Goal: Complete application form

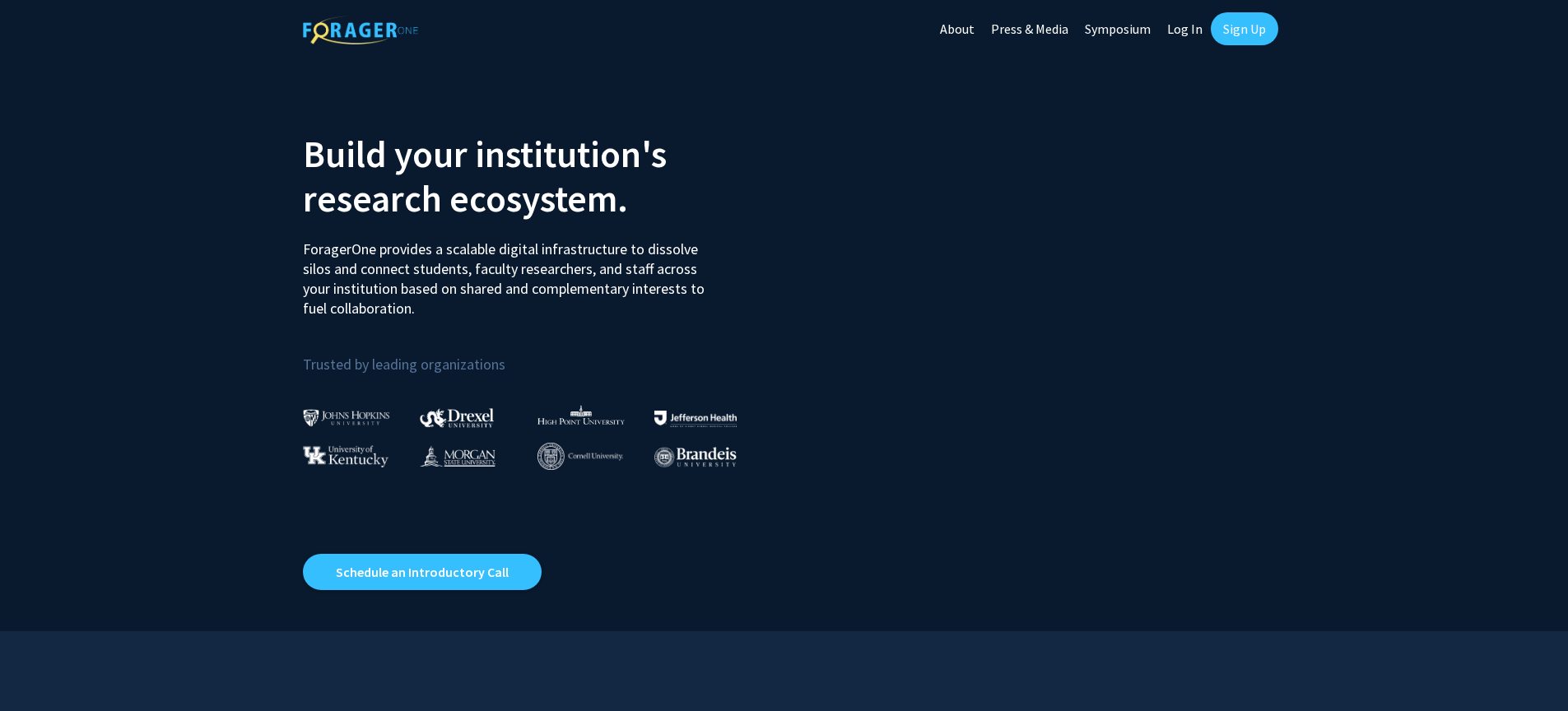
click at [1184, 33] on link "Log In" at bounding box center [1185, 29] width 52 height 58
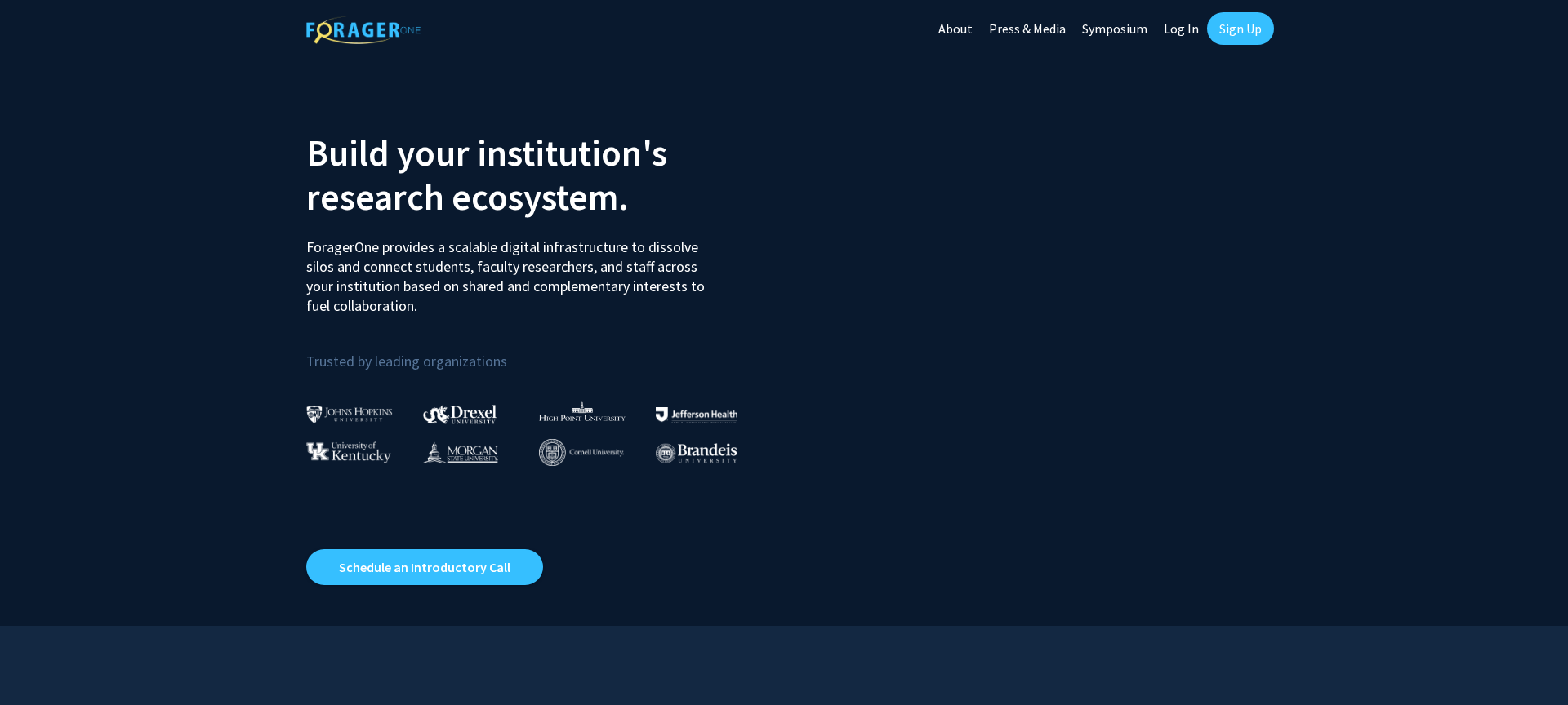
select select
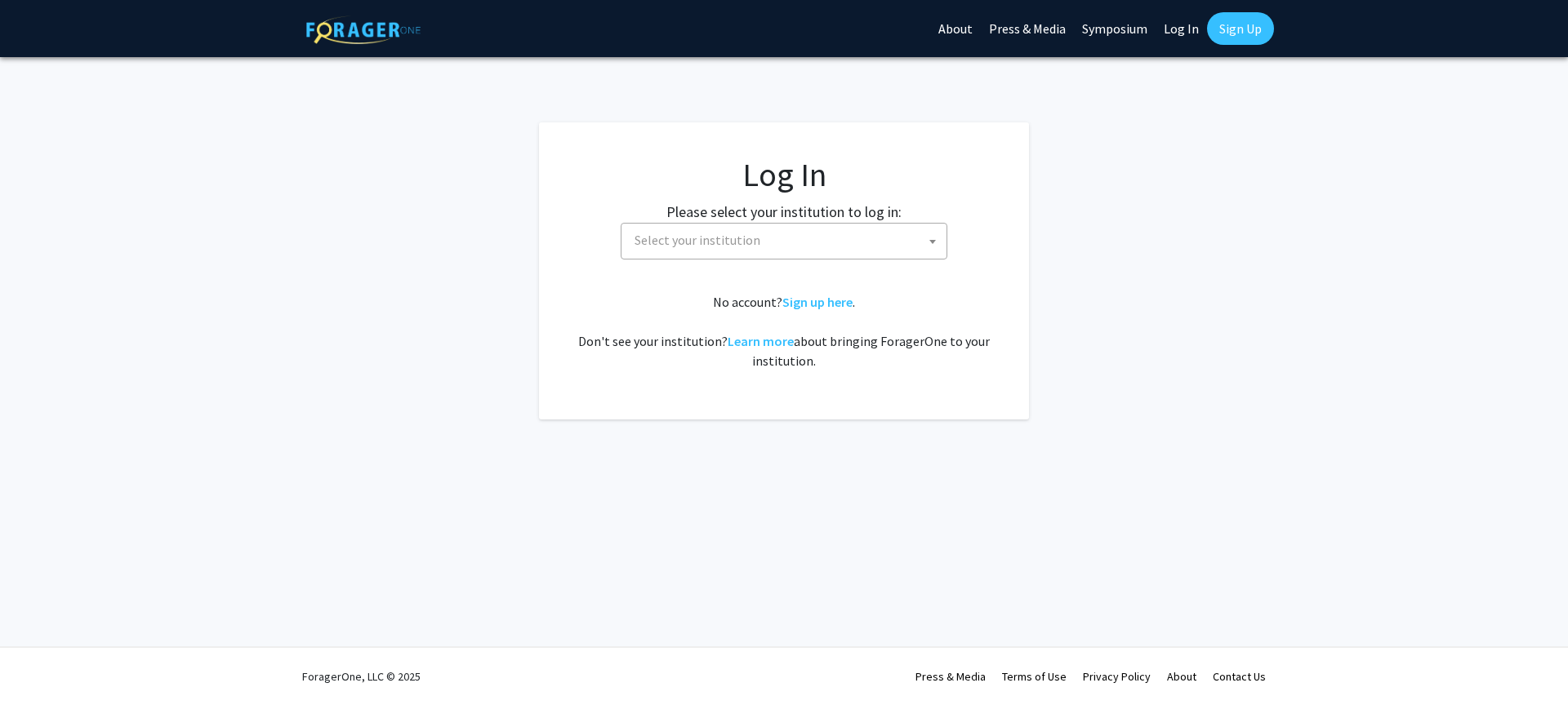
click at [767, 258] on span "Select your institution" at bounding box center [784, 241] width 327 height 36
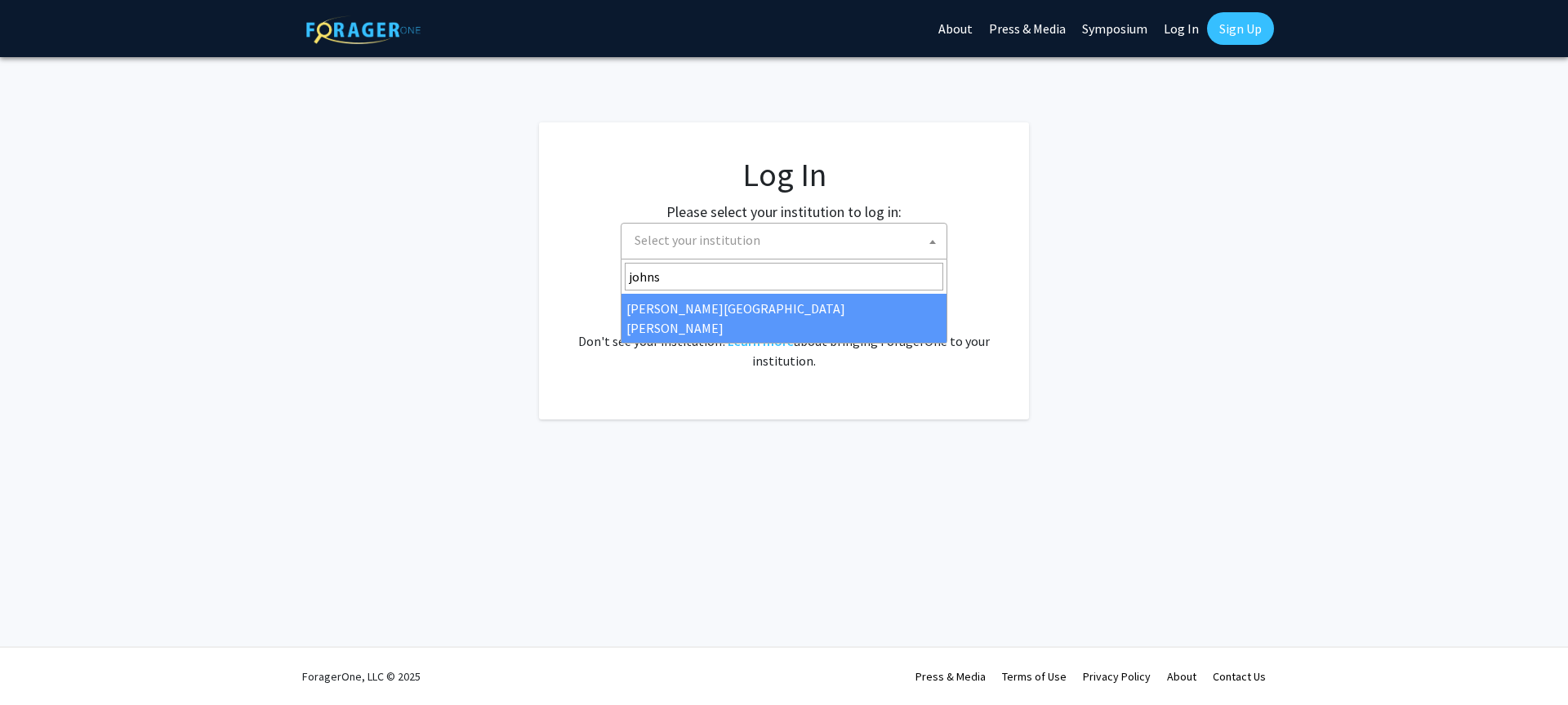
type input "johns"
select select "1"
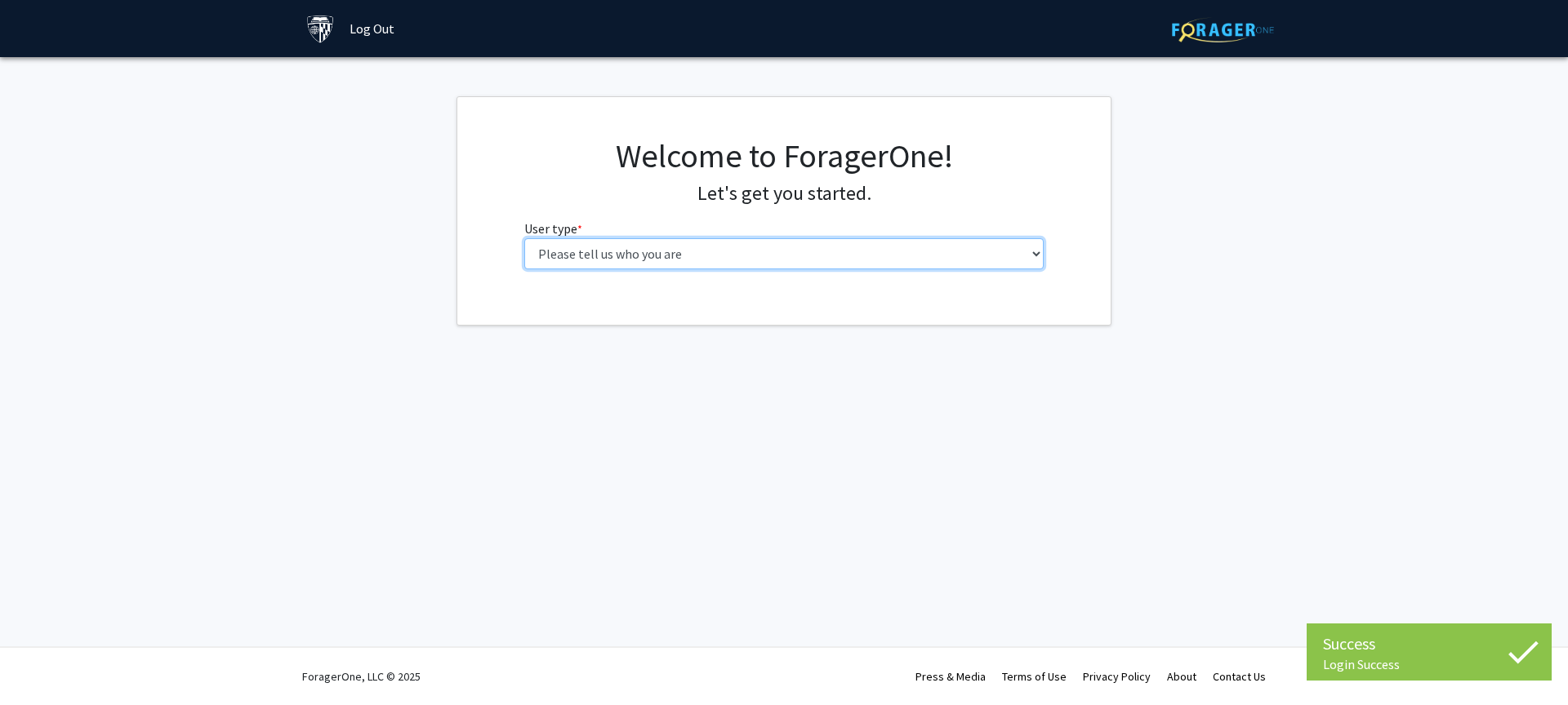
click at [730, 254] on select "Please tell us who you are Undergraduate Student Master's Student Doctoral Cand…" at bounding box center [784, 254] width 520 height 31
select select "1: undergrad"
click at [524, 238] on select "Please tell us who you are Undergraduate Student Master's Student Doctoral Cand…" at bounding box center [784, 254] width 520 height 31
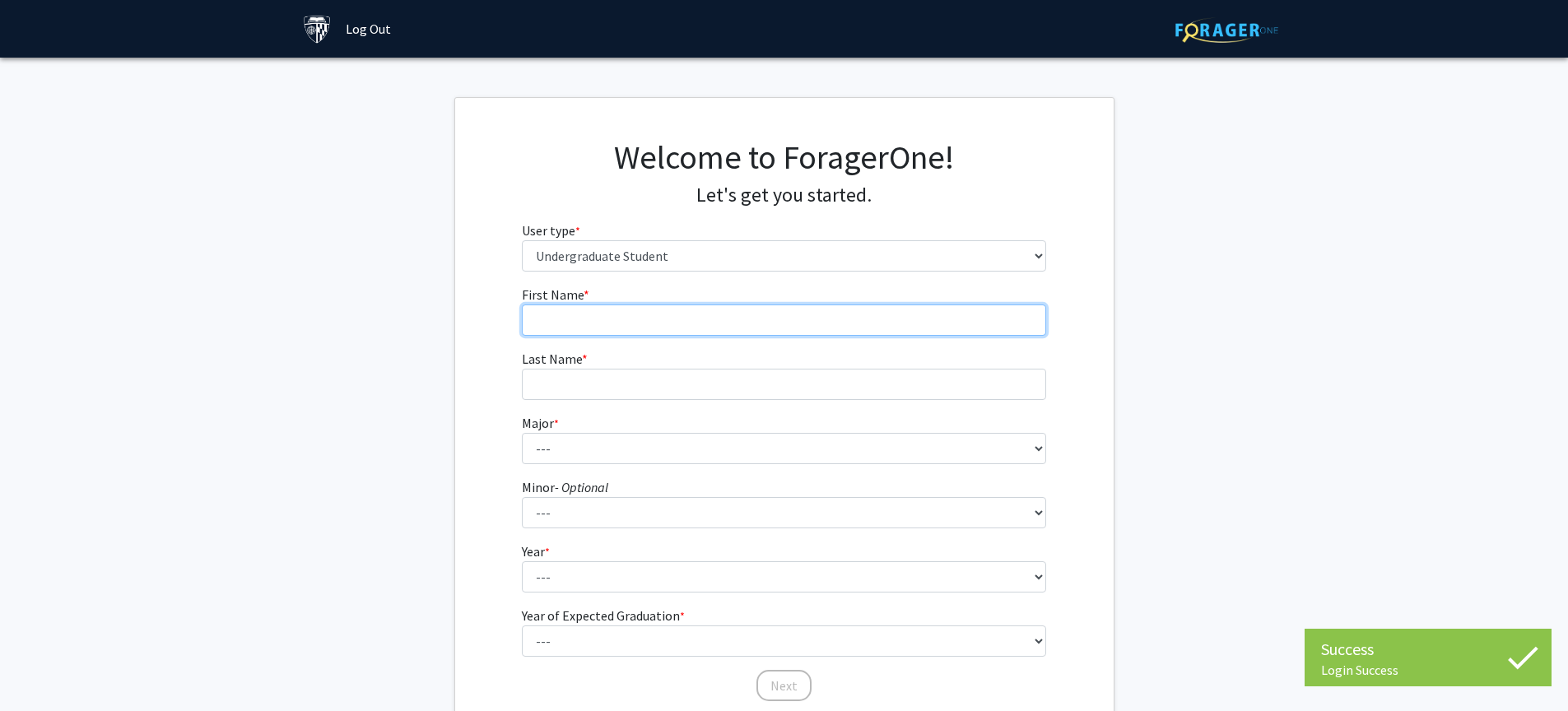
click at [659, 318] on input "First Name * required" at bounding box center [784, 320] width 524 height 31
type input "[PERSON_NAME]"
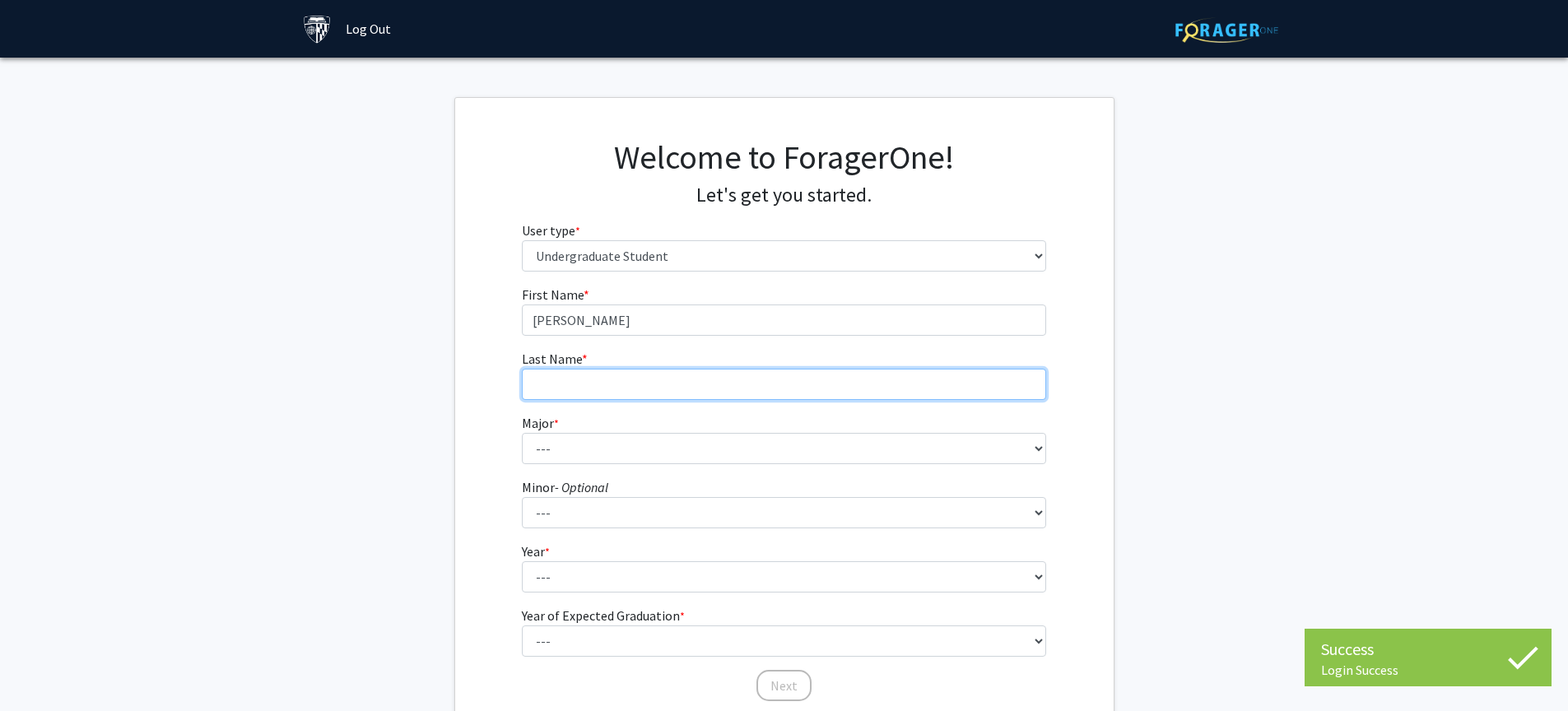
type input "Hong"
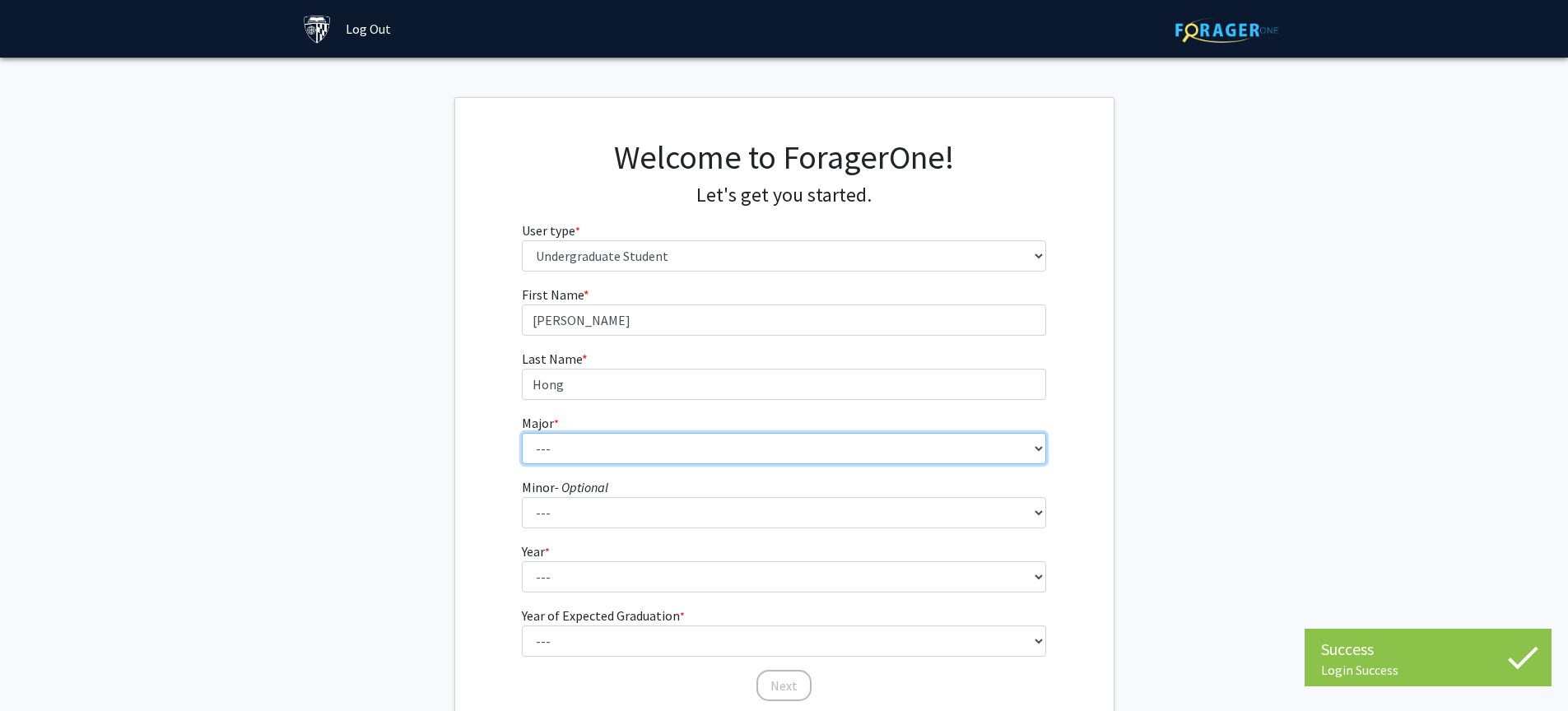
click at [597, 438] on select "--- Africana Studies Anthropology Applied Mathematics & Statistics Archaeology …" at bounding box center [784, 449] width 524 height 31
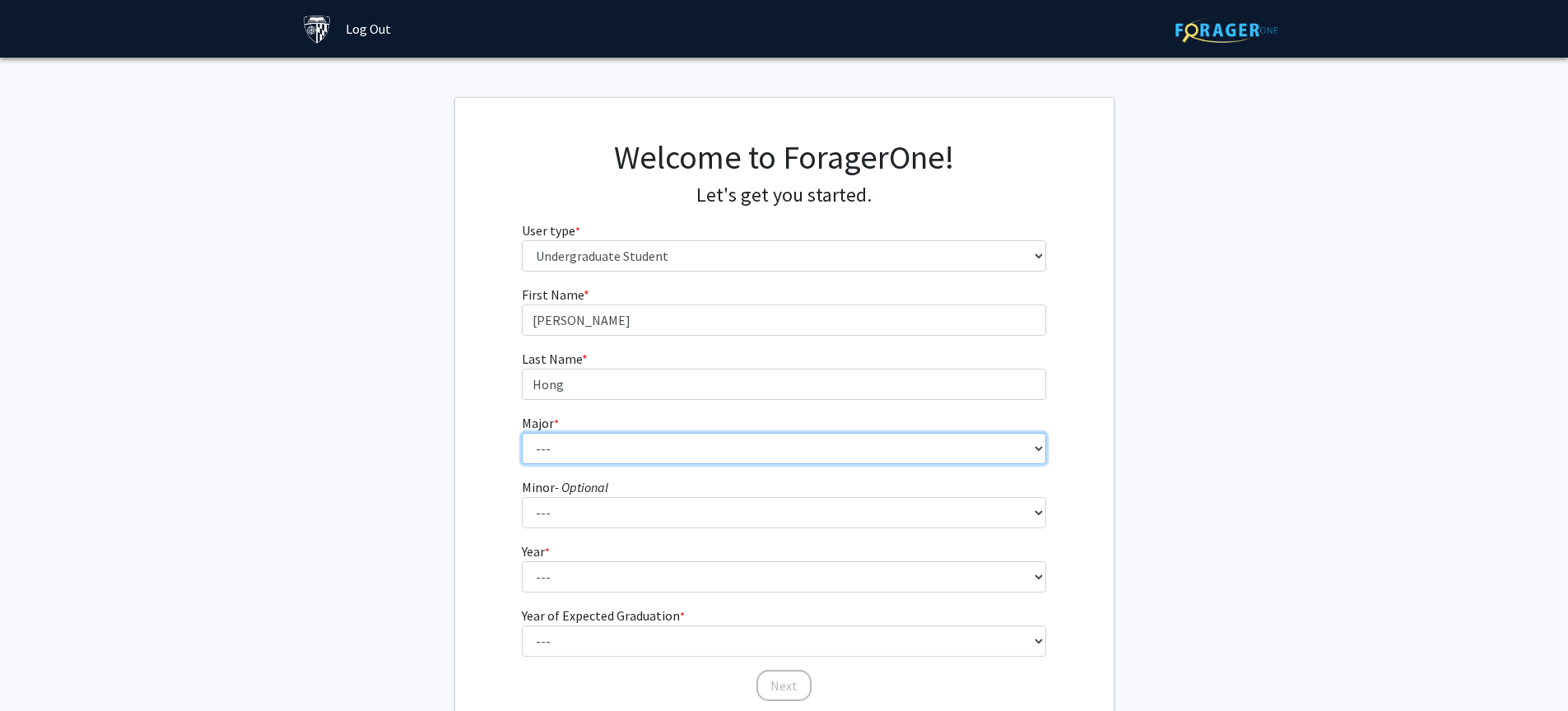
select select "51: 63"
click at [522, 433] on select "--- Africana Studies Anthropology Applied Mathematics & Statistics Archaeology …" at bounding box center [784, 449] width 524 height 31
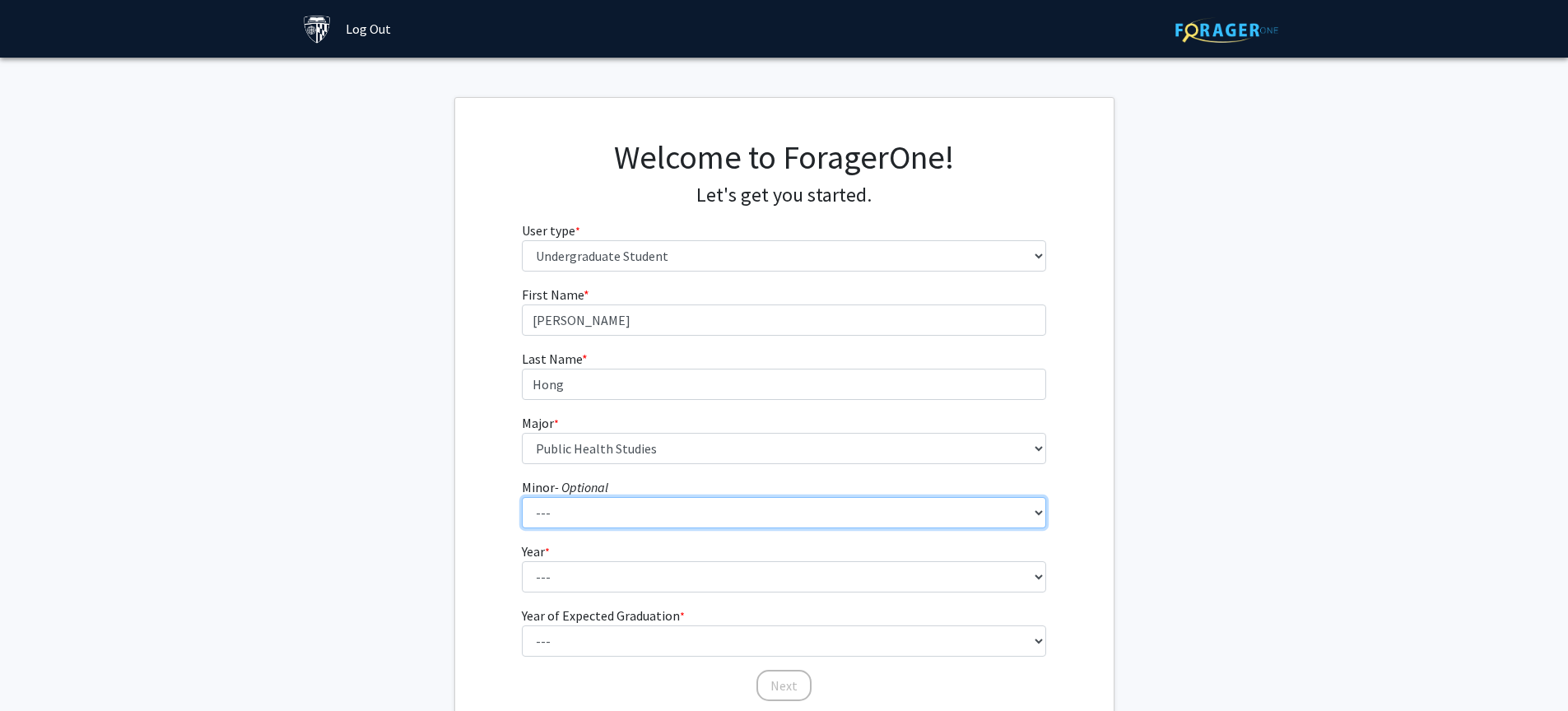
click at [612, 516] on select "--- Accounting and Financial Management Africana Studies Anthropology Applied M…" at bounding box center [784, 513] width 524 height 31
select select "38: 50"
click at [522, 498] on select "--- Accounting and Financial Management Africana Studies Anthropology Applied M…" at bounding box center [784, 513] width 524 height 31
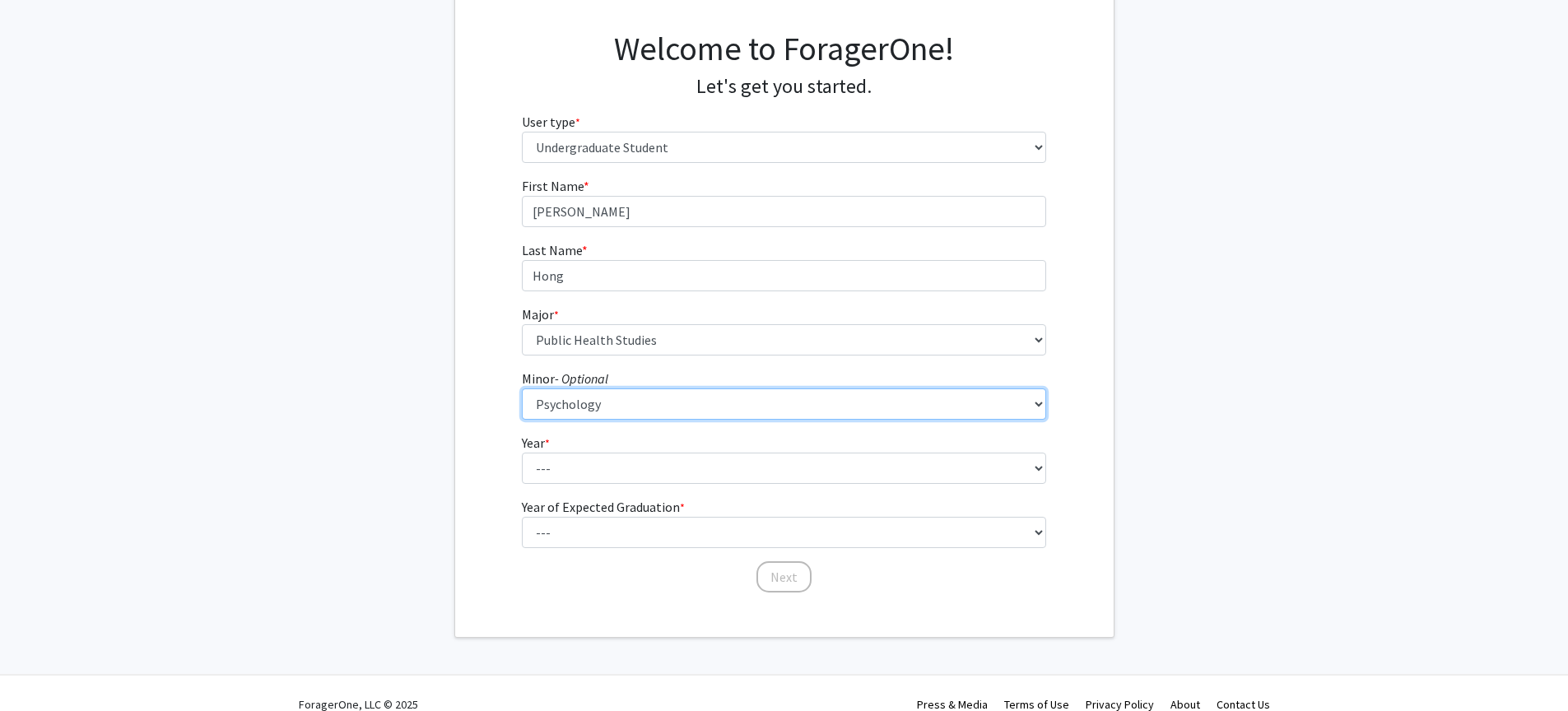
scroll to position [115, 0]
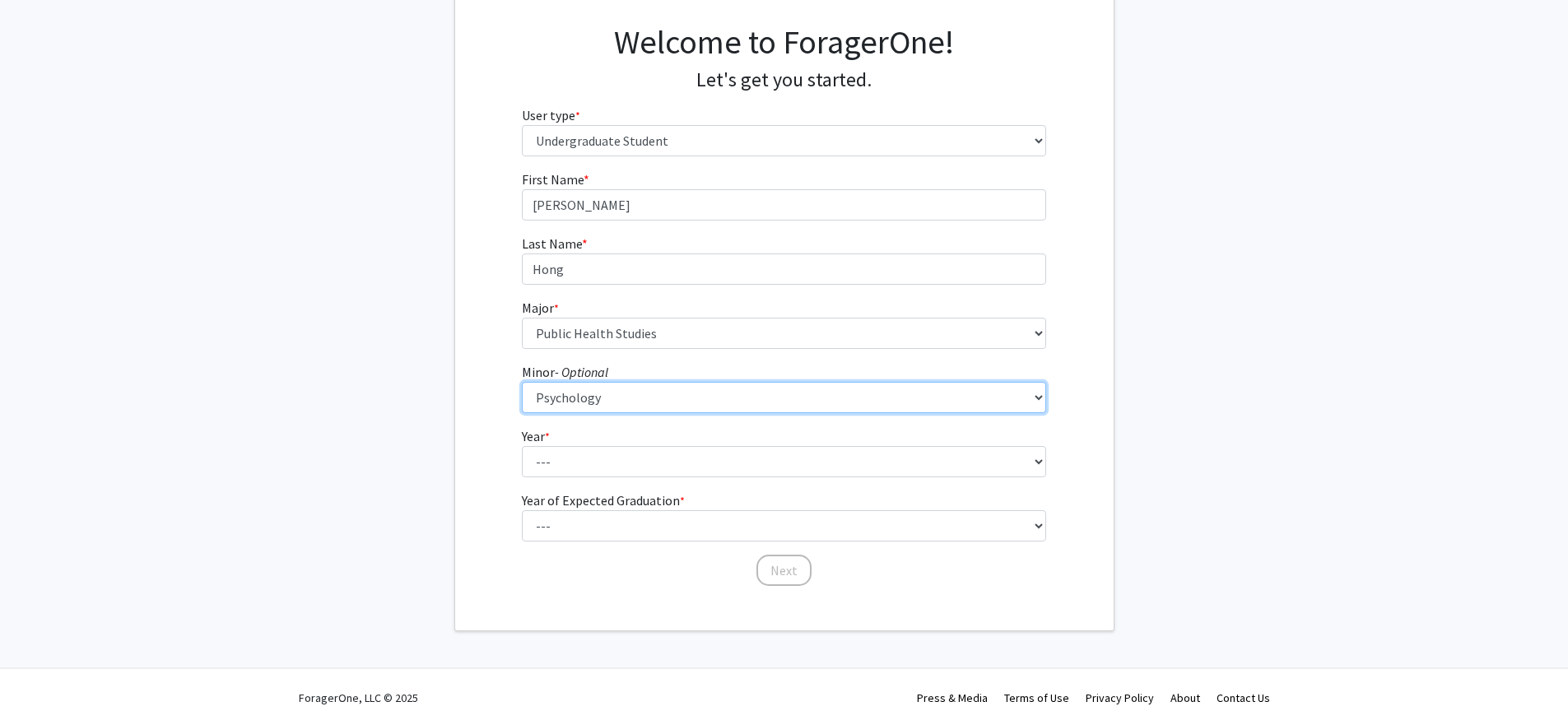
click at [563, 405] on select "--- Accounting and Financial Management Africana Studies Anthropology Applied M…" at bounding box center [784, 397] width 524 height 31
click at [522, 382] on select "--- Accounting and Financial Management Africana Studies Anthropology Applied M…" at bounding box center [784, 397] width 524 height 31
click at [564, 401] on select "--- Accounting and Financial Management Africana Studies Anthropology Applied M…" at bounding box center [784, 397] width 524 height 31
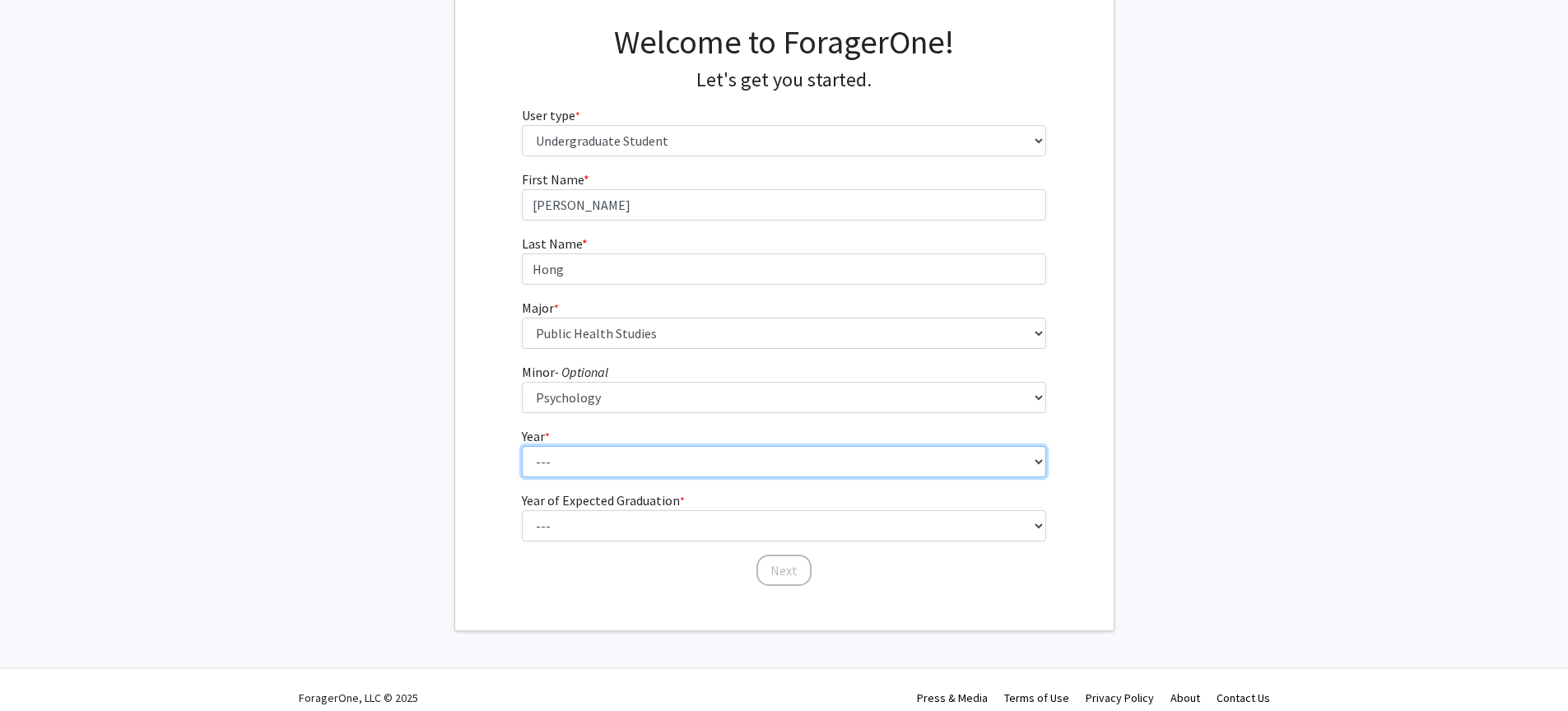
click at [569, 466] on select "--- First-year Sophomore Junior Senior Postbaccalaureate Certificate" at bounding box center [784, 462] width 524 height 31
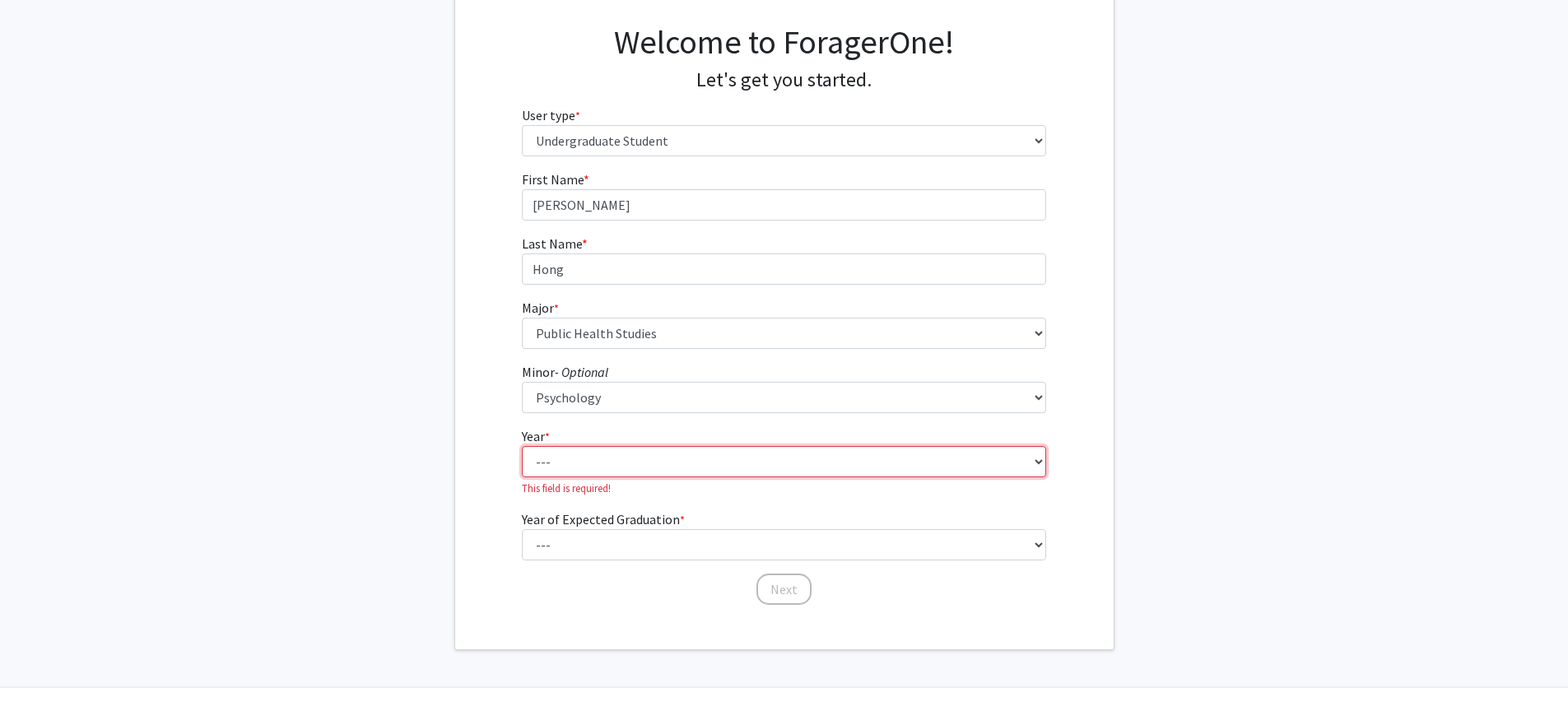
click at [647, 469] on select "--- First-year Sophomore Junior Senior Postbaccalaureate Certificate" at bounding box center [784, 462] width 524 height 31
click at [651, 466] on select "--- First-year Sophomore Junior Senior Postbaccalaureate Certificate" at bounding box center [784, 462] width 524 height 31
select select "1: first-year"
click at [522, 446] on select "--- First-year Sophomore Junior Senior Postbaccalaureate Certificate" at bounding box center [784, 462] width 524 height 31
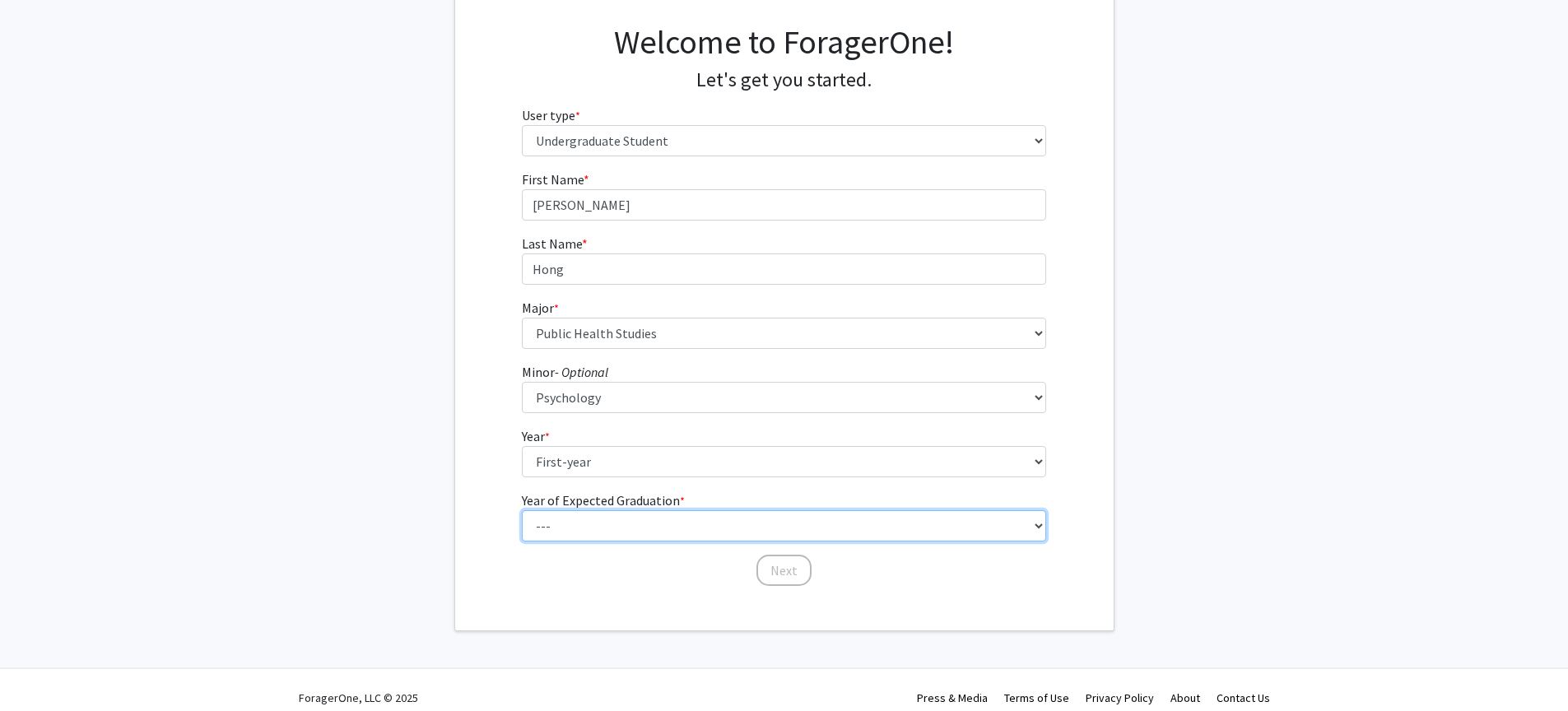
click at [587, 514] on select "--- 2025 2026 2027 2028 2029 2030 2031 2032 2033 2034" at bounding box center [784, 526] width 524 height 31
select select "5: 2029"
click at [522, 510] on select "--- 2025 2026 2027 2028 2029 2030 2031 2032 2033 2034" at bounding box center [784, 526] width 524 height 31
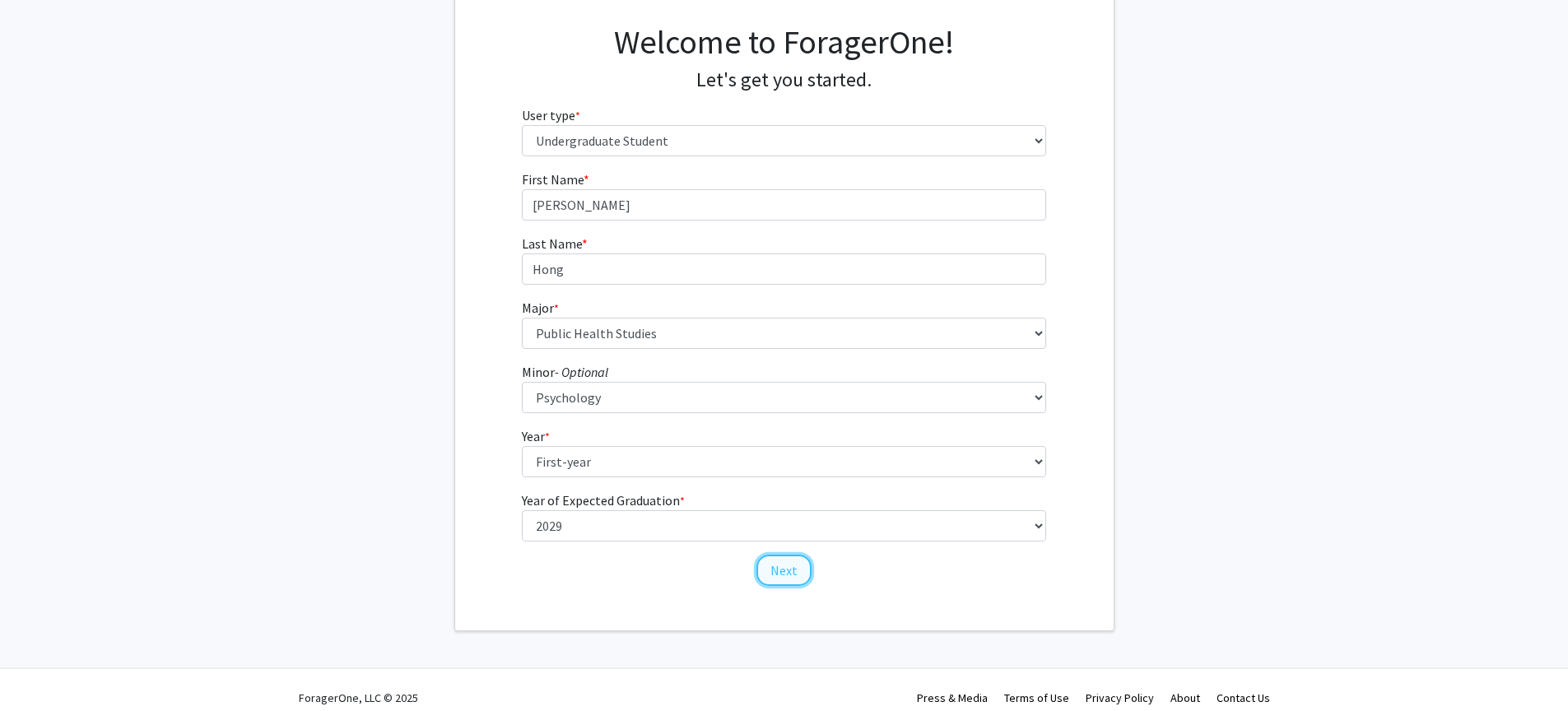
click at [799, 569] on button "Next" at bounding box center [784, 570] width 55 height 31
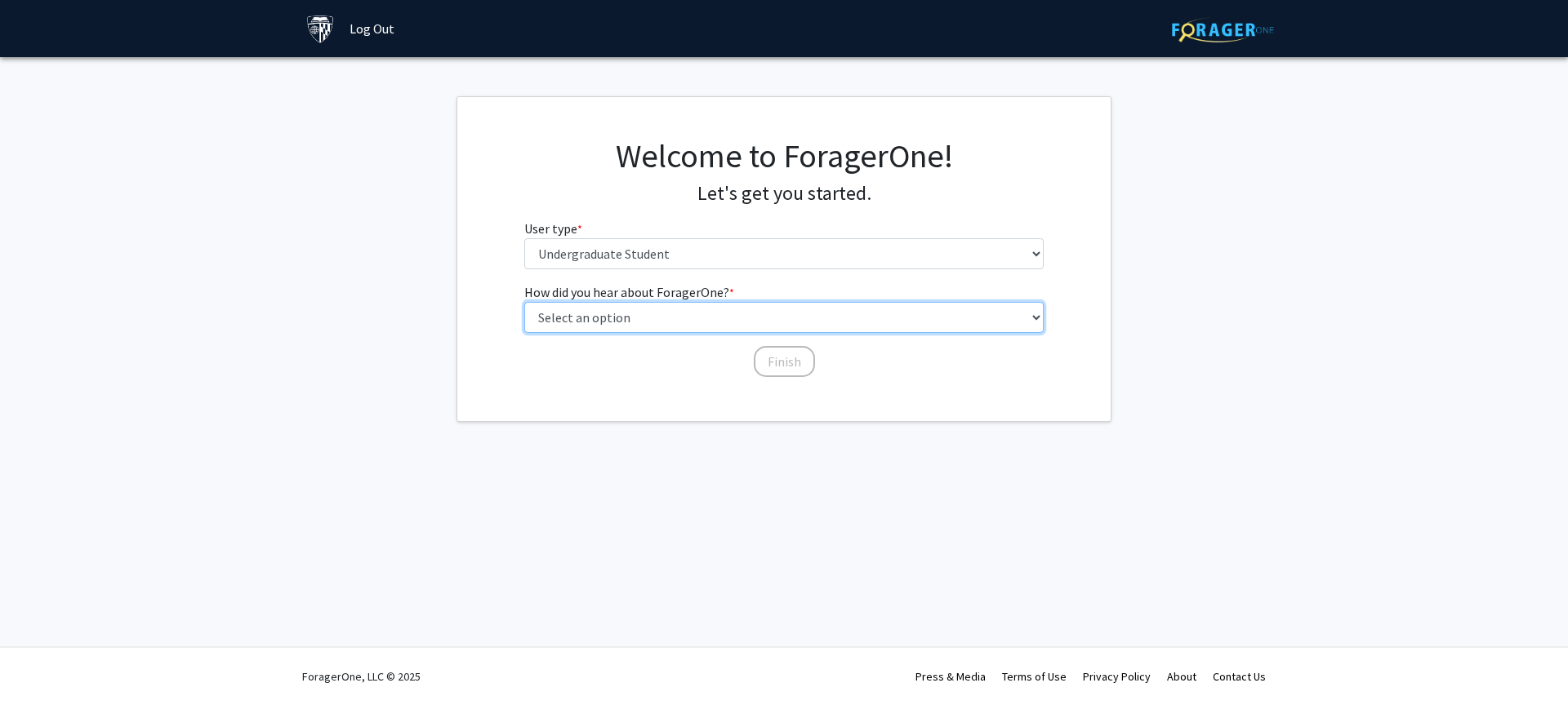
click at [645, 316] on select "Select an option Peer/student recommendation Faculty/staff recommendation Unive…" at bounding box center [784, 317] width 520 height 31
click at [524, 302] on select "Select an option Peer/student recommendation Faculty/staff recommendation Unive…" at bounding box center [784, 317] width 520 height 31
click at [629, 302] on select "Select an option Peer/student recommendation Faculty/staff recommendation Unive…" at bounding box center [784, 317] width 520 height 31
click at [783, 316] on select "Select an option Peer/student recommendation Faculty/staff recommendation Unive…" at bounding box center [784, 317] width 520 height 31
select select "1: peer_recommendation"
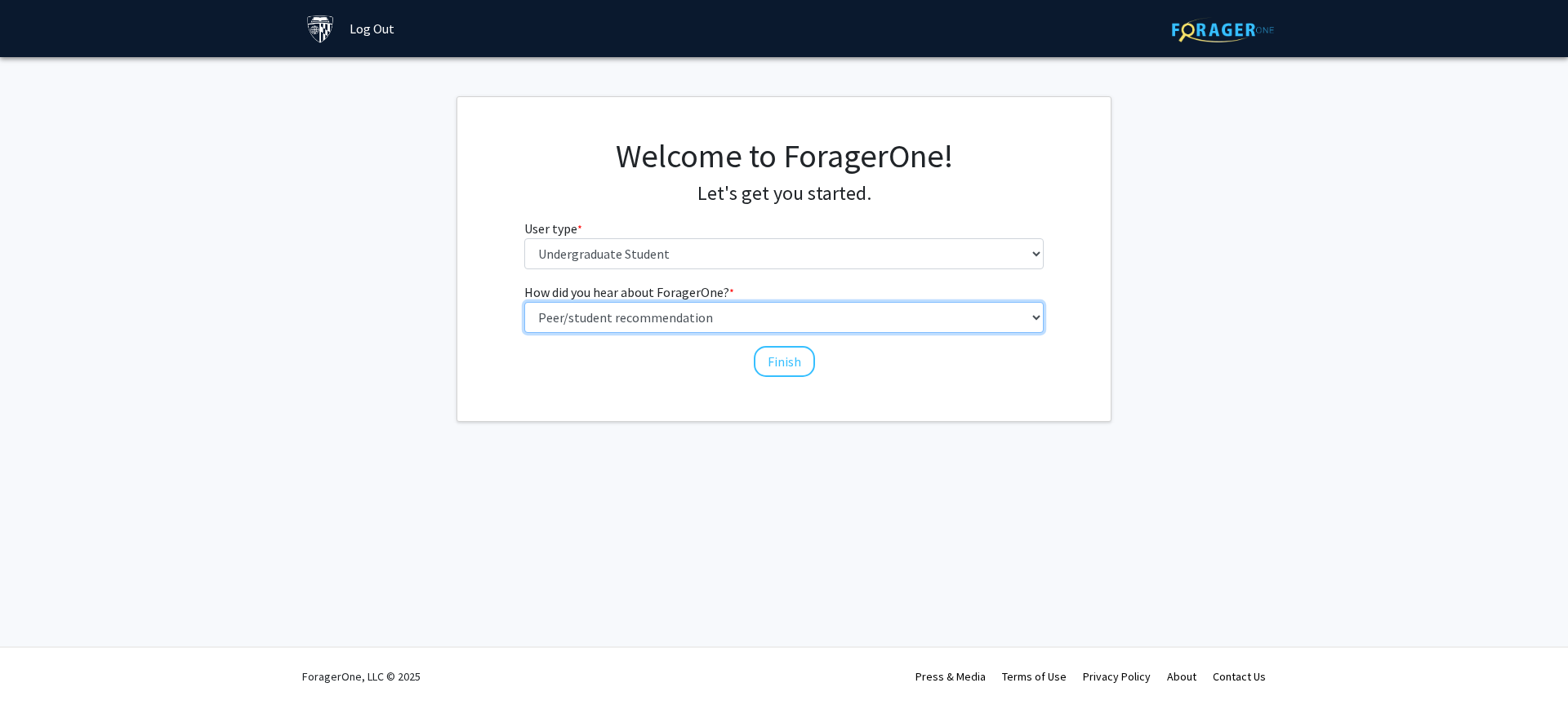
click at [524, 302] on select "Select an option Peer/student recommendation Faculty/staff recommendation Unive…" at bounding box center [784, 317] width 520 height 31
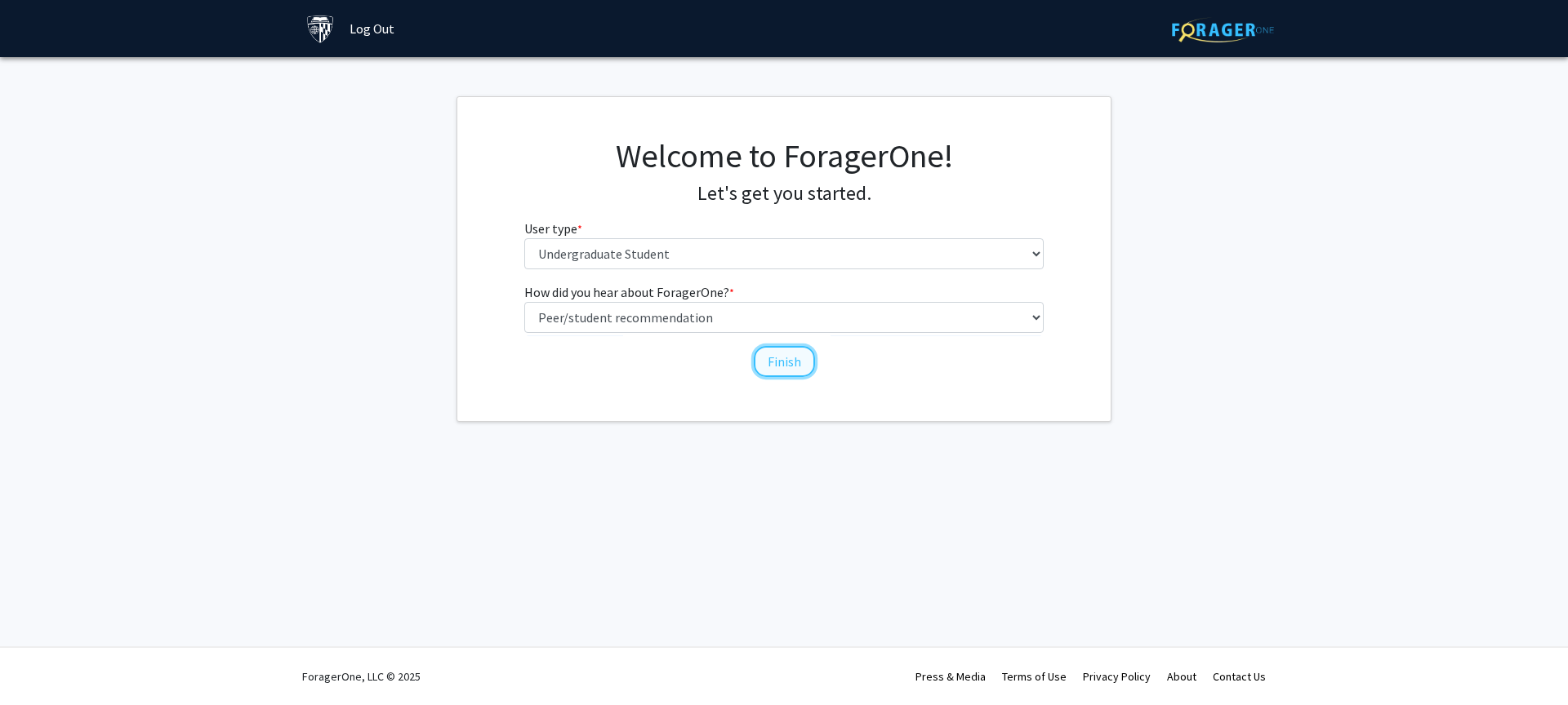
click at [774, 369] on button "Finish" at bounding box center [784, 362] width 61 height 31
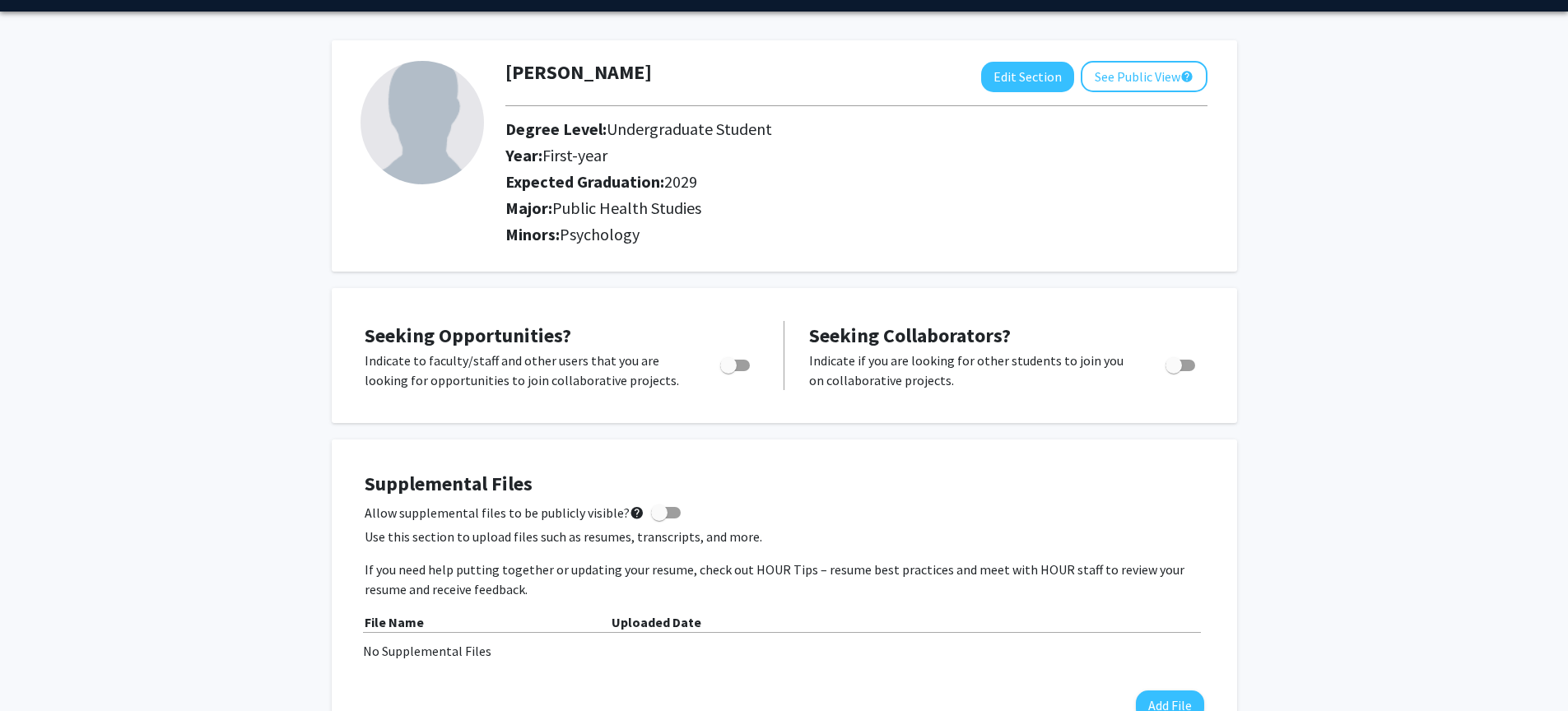
scroll to position [49, 0]
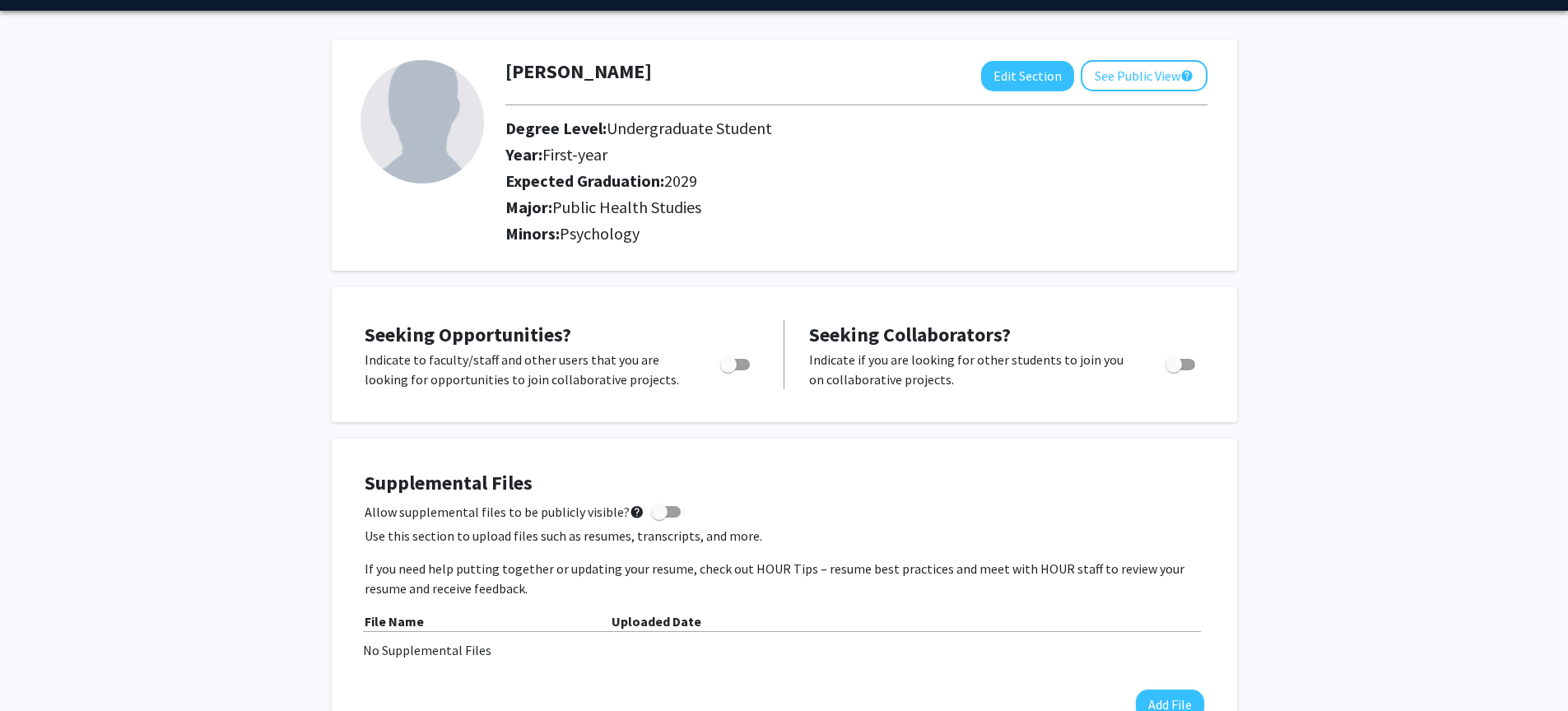
click at [601, 229] on span "Psychology" at bounding box center [600, 234] width 80 height 20
click at [1016, 82] on button "Edit Section" at bounding box center [1027, 75] width 93 height 30
select select "first-year"
select select "2029"
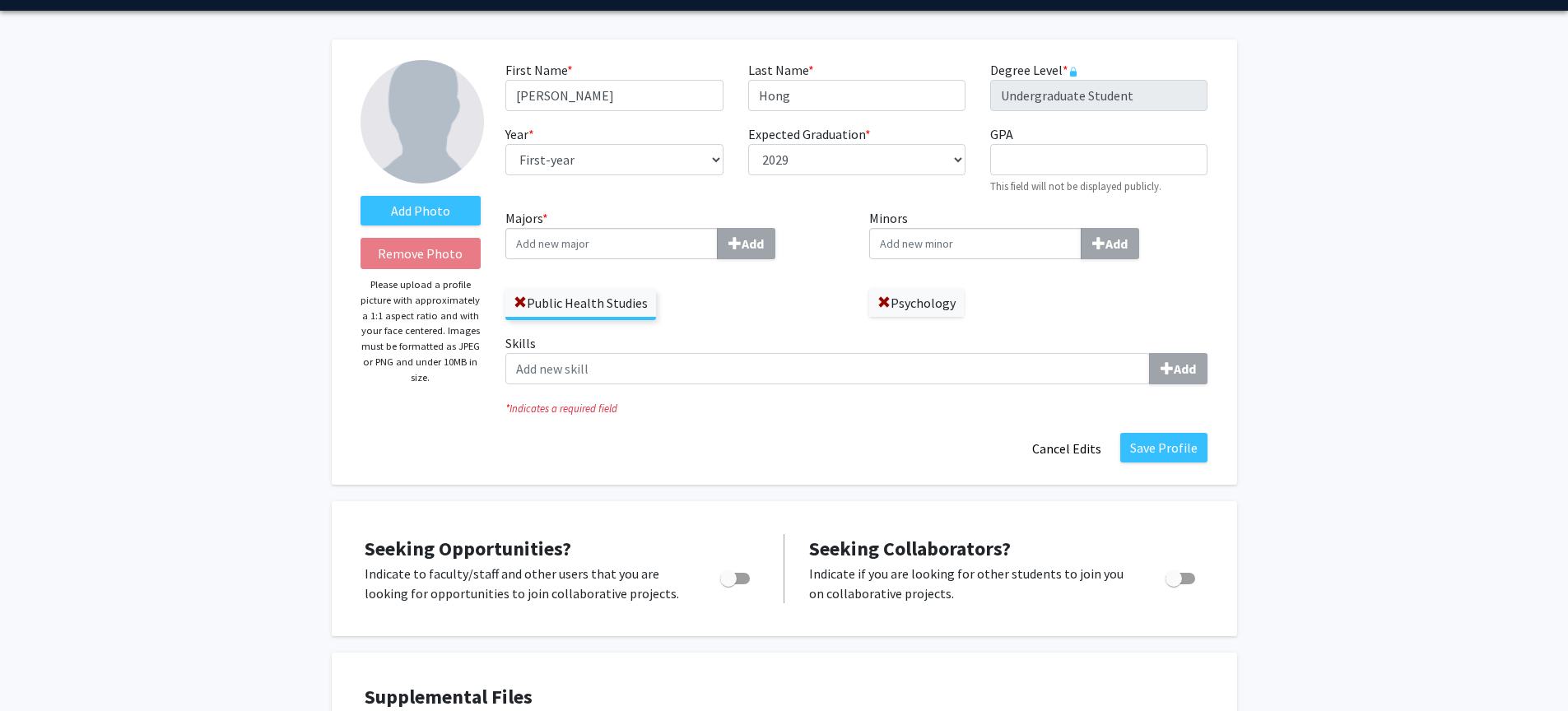
click at [718, 241] on input "Minors Add" at bounding box center [612, 244] width 212 height 31
click at [821, 325] on div "Majors * Add Public Health Studies" at bounding box center [675, 270] width 364 height 125
click at [1142, 448] on button "Save Profile" at bounding box center [1163, 448] width 87 height 29
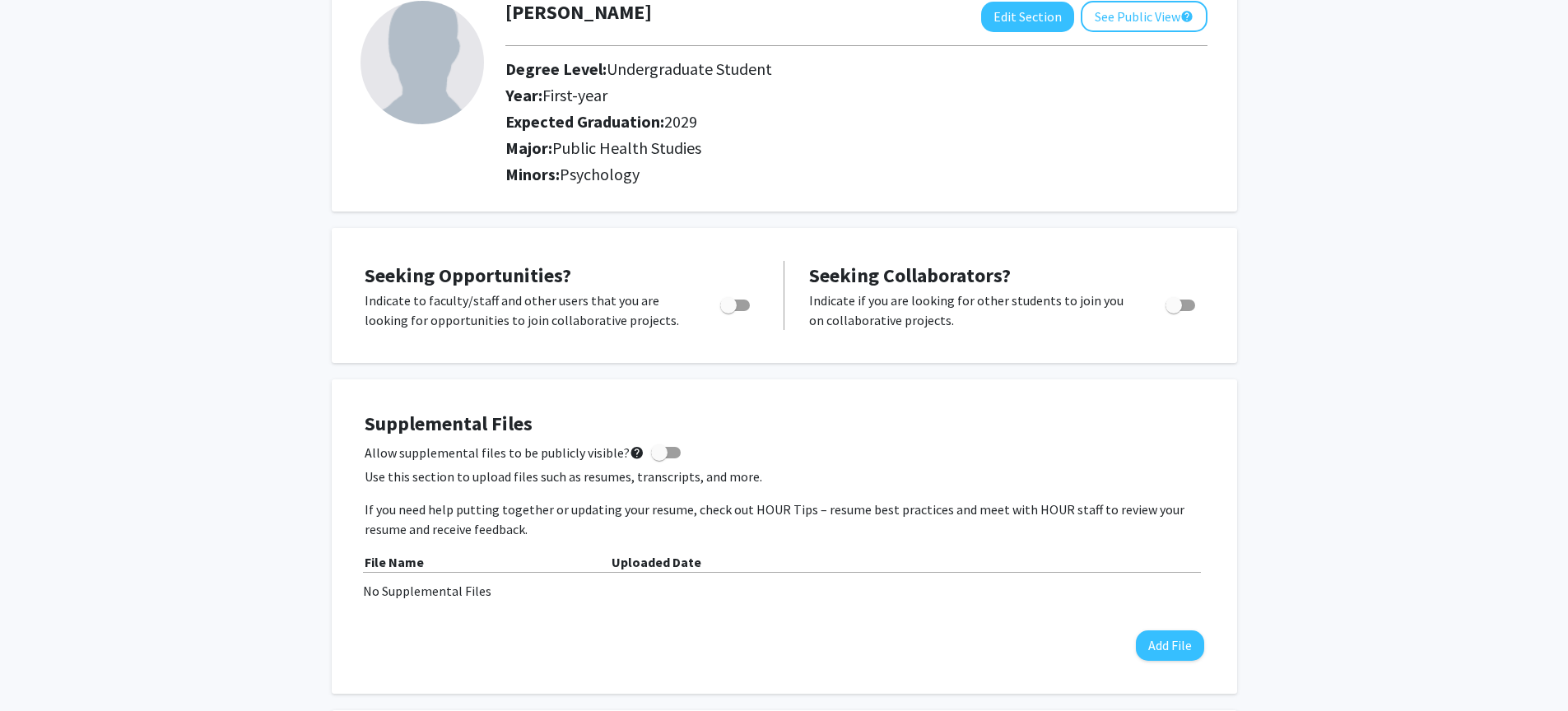
scroll to position [109, 0]
click at [742, 305] on span "Toggle" at bounding box center [735, 304] width 29 height 12
click at [728, 310] on input "Are you actively seeking opportunities?" at bounding box center [727, 310] width 1 height 1
checkbox input "true"
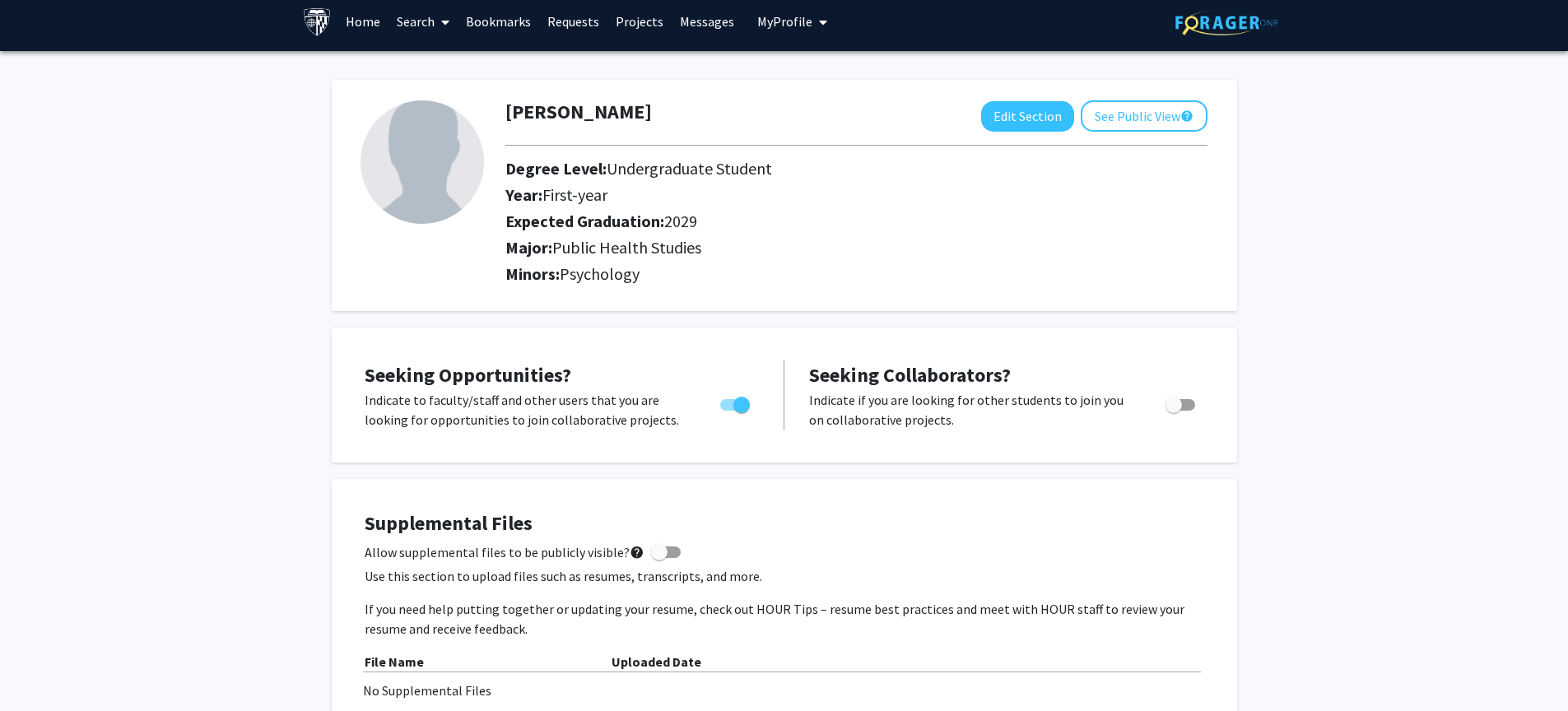
scroll to position [0, 0]
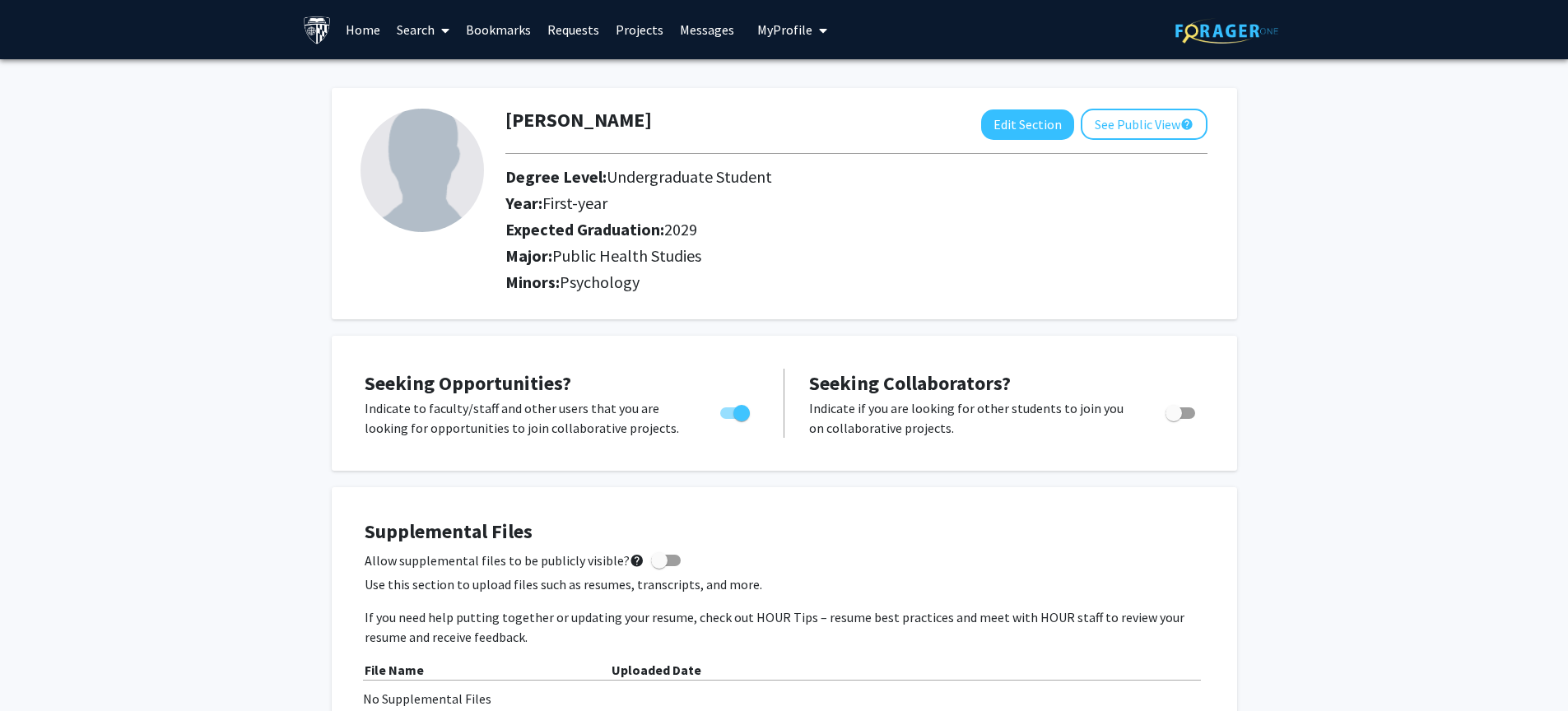
click at [361, 29] on link "Home" at bounding box center [362, 29] width 51 height 58
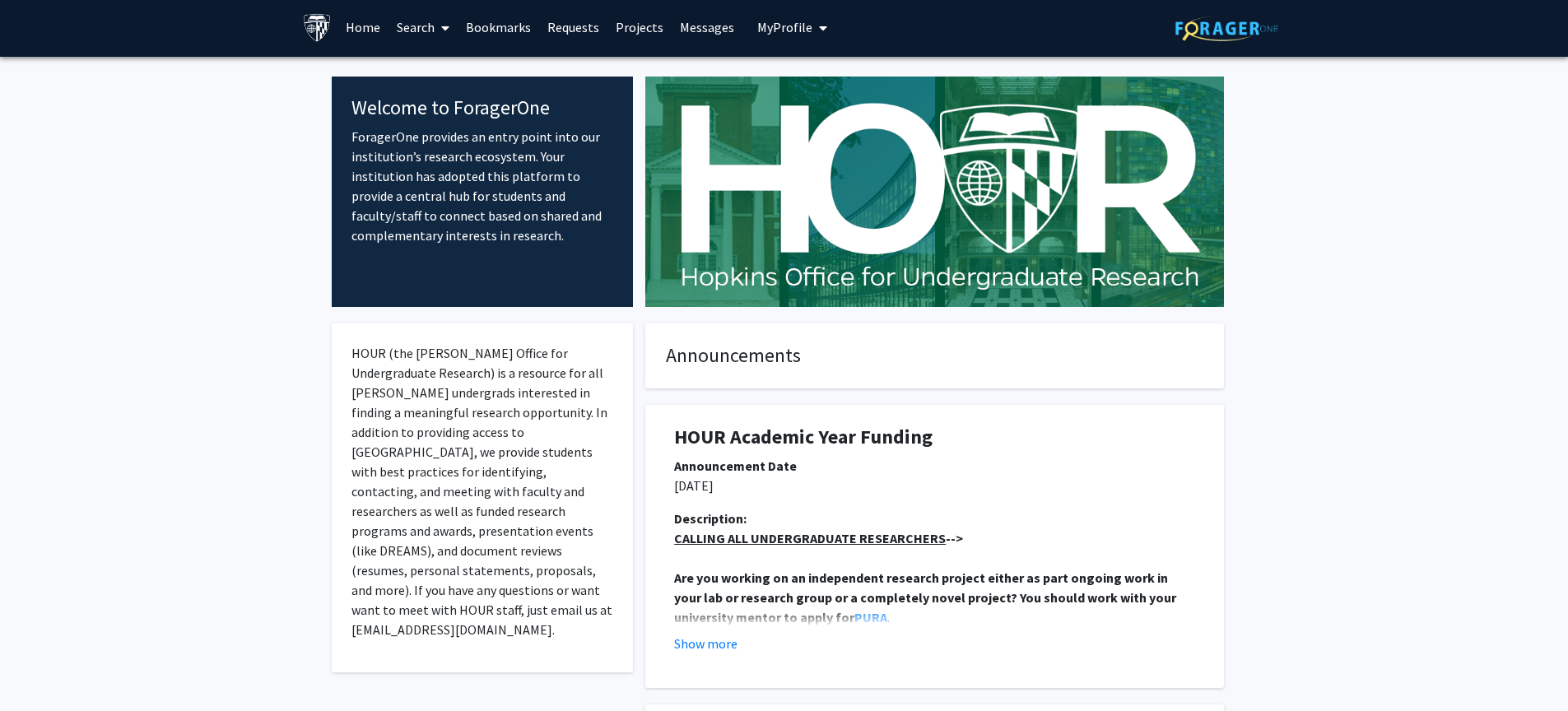
scroll to position [4, 0]
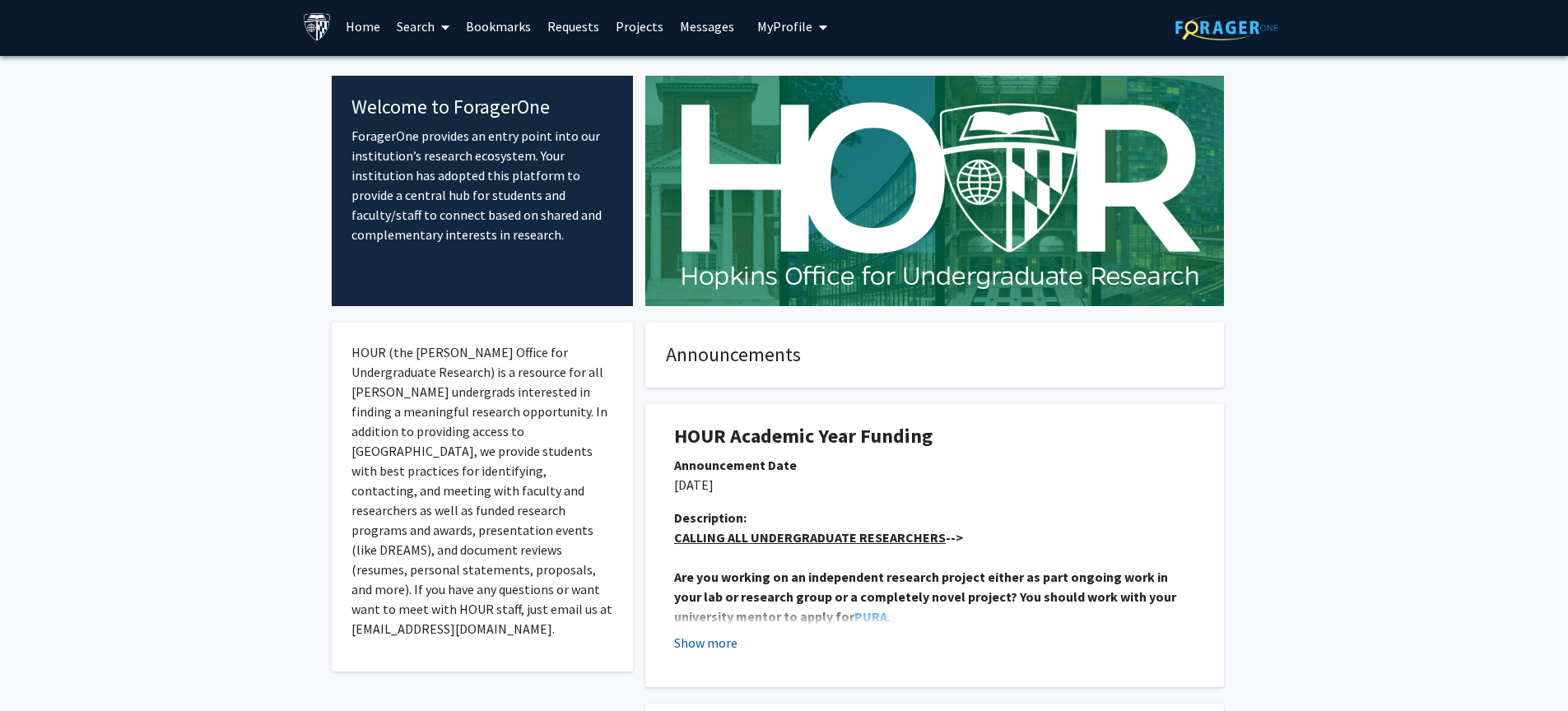
click at [715, 643] on button "Show more" at bounding box center [705, 642] width 63 height 19
